Goal: Find specific page/section: Find specific page/section

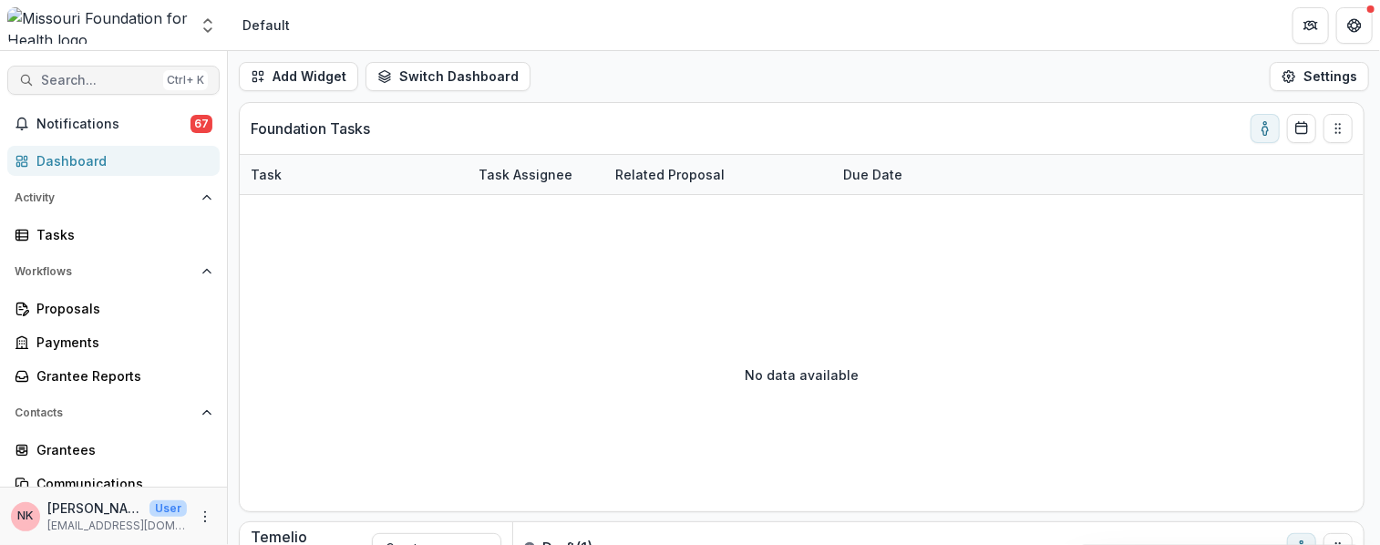
click at [73, 84] on span "Search..." at bounding box center [98, 80] width 115 height 15
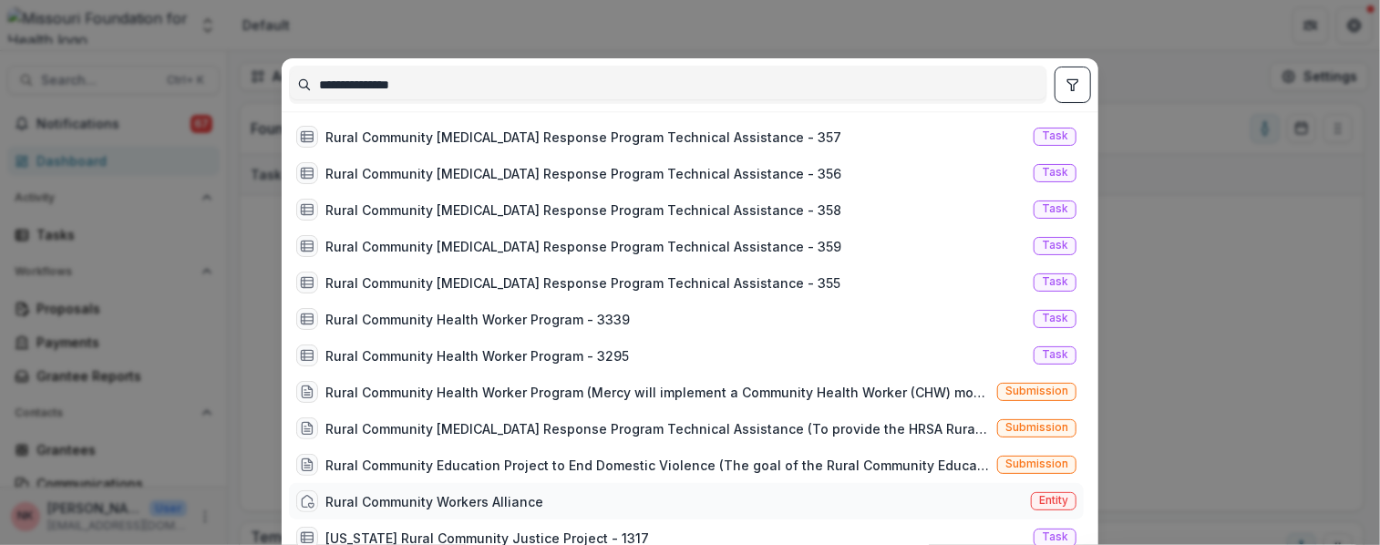
type input "**********"
click at [1055, 497] on span "Entity" at bounding box center [1053, 500] width 29 height 13
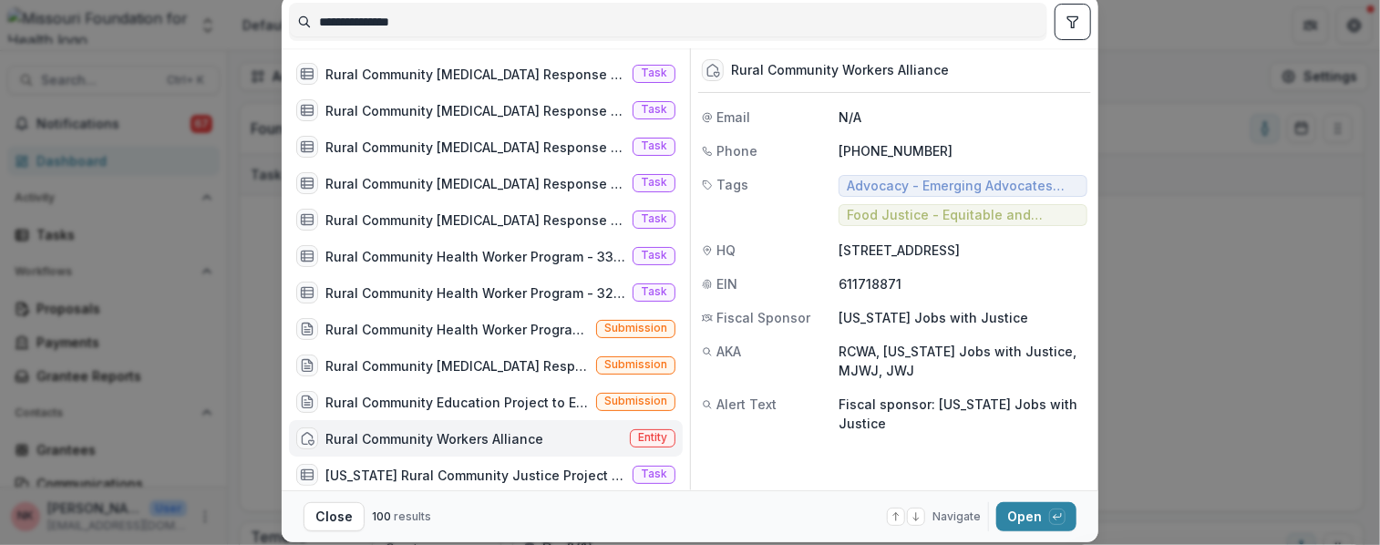
scroll to position [118, 0]
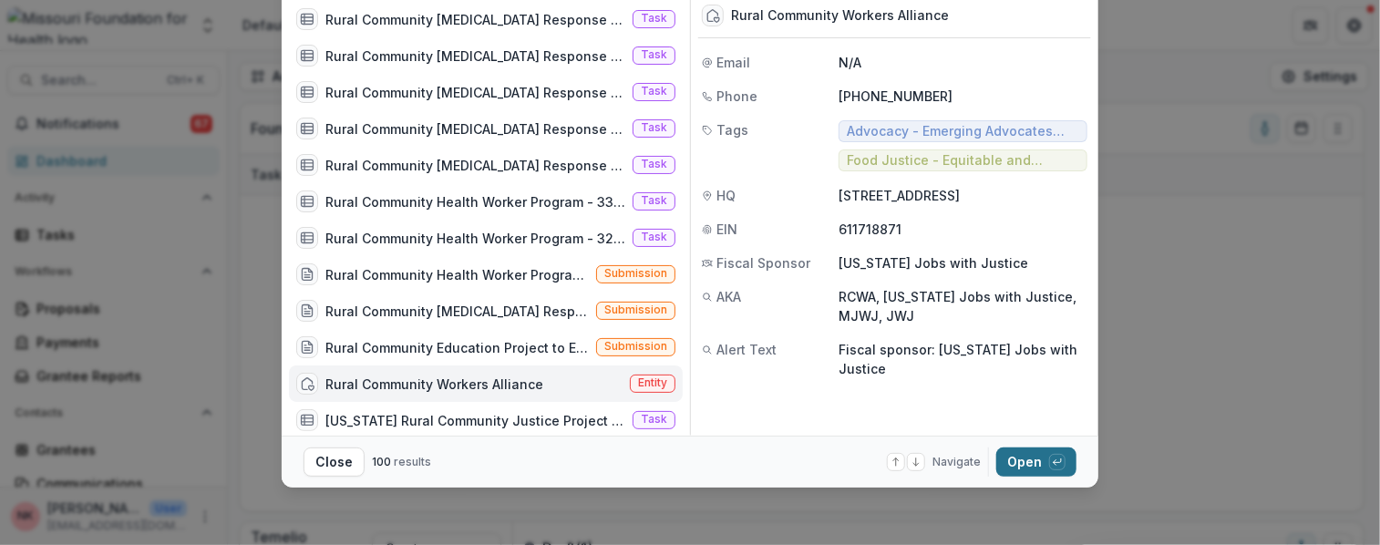
click at [1015, 450] on button "Open with enter key" at bounding box center [1036, 462] width 80 height 29
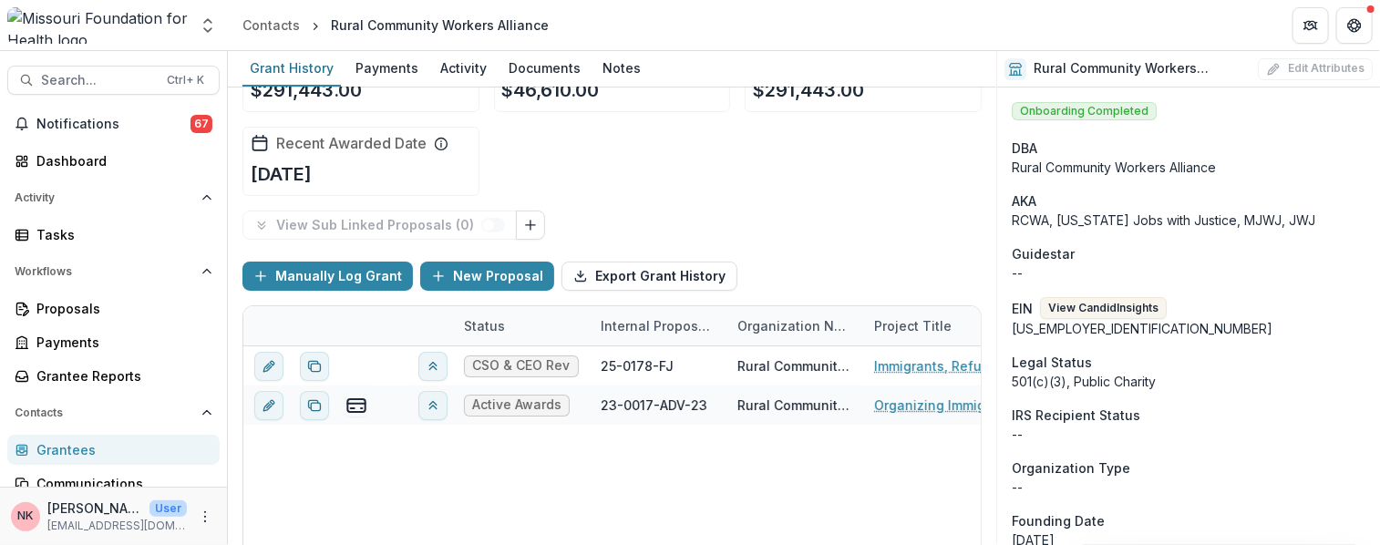
scroll to position [202, 0]
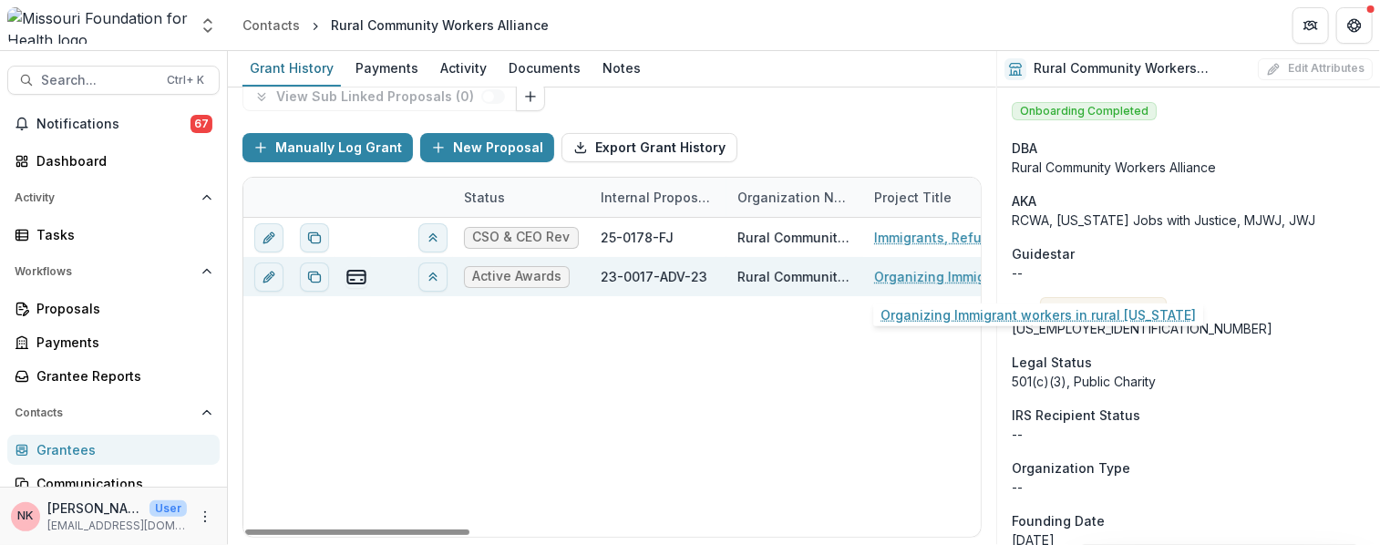
click at [897, 278] on link "Organizing Immigrant workers in rural [US_STATE]" at bounding box center [977, 276] width 206 height 19
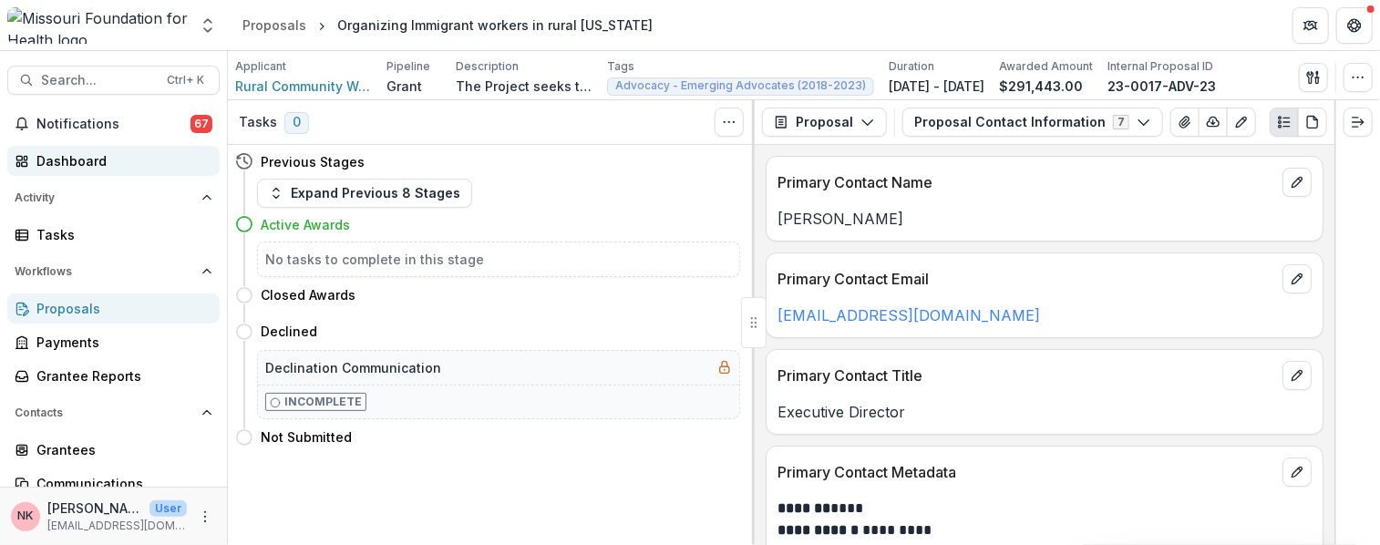
click at [61, 164] on div "Dashboard" at bounding box center [120, 160] width 169 height 19
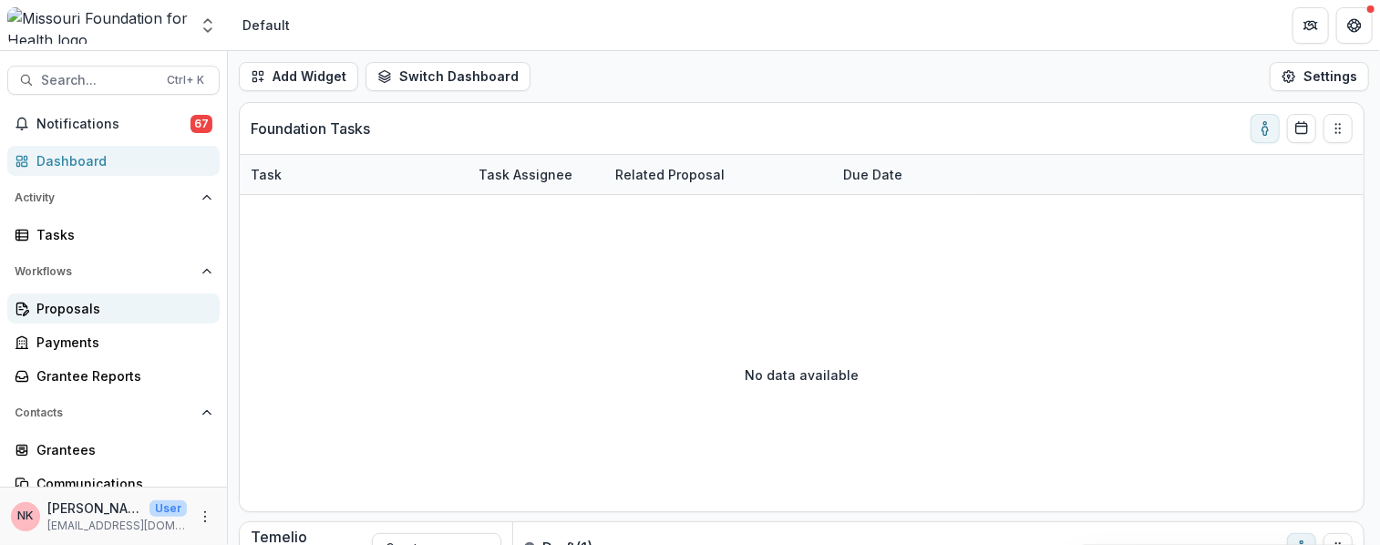
click at [77, 310] on div "Proposals" at bounding box center [120, 308] width 169 height 19
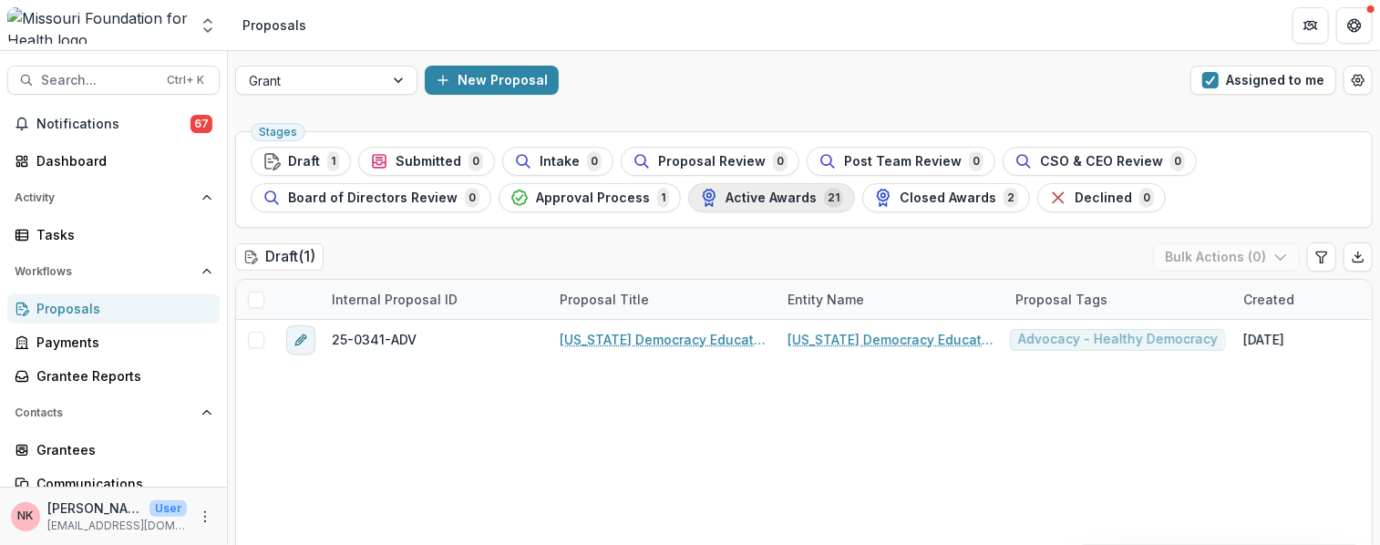
click at [738, 190] on span "Active Awards" at bounding box center [770, 197] width 91 height 15
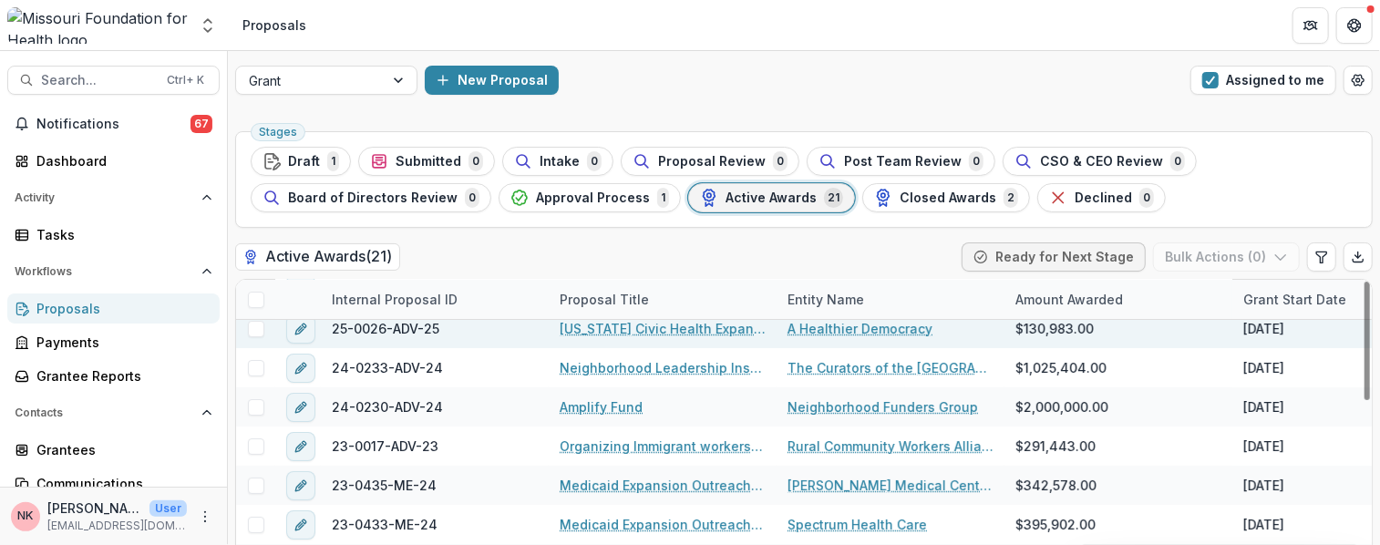
scroll to position [91, 0]
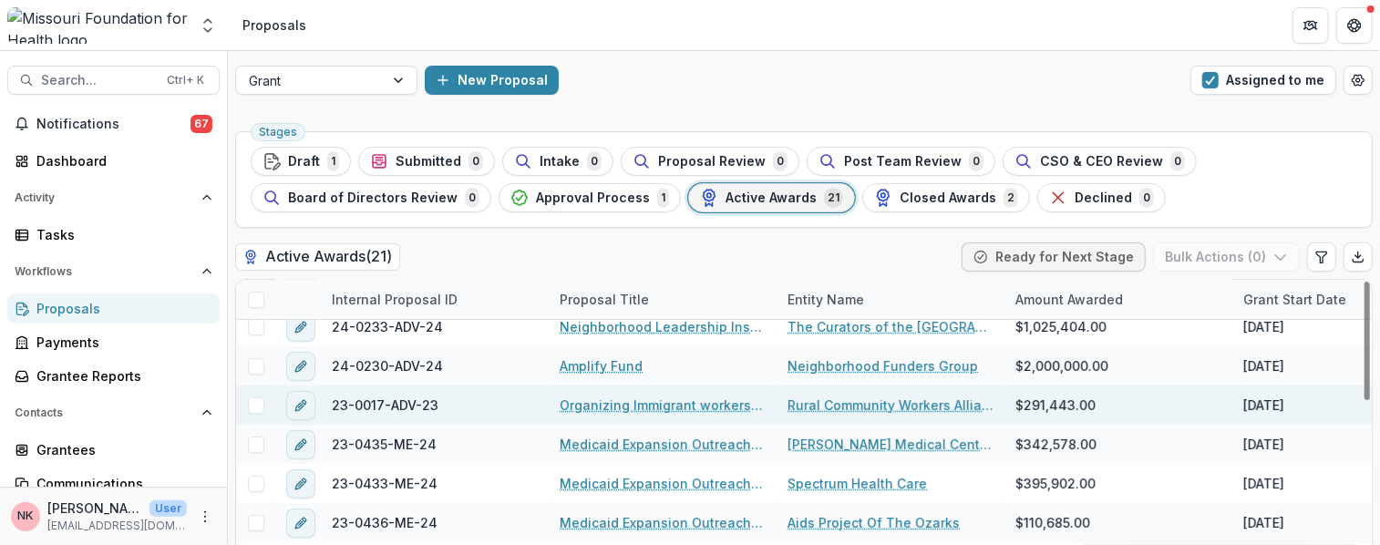
click at [627, 406] on link "Organizing Immigrant workers in rural [US_STATE]" at bounding box center [663, 405] width 206 height 19
